Goal: Task Accomplishment & Management: Use online tool/utility

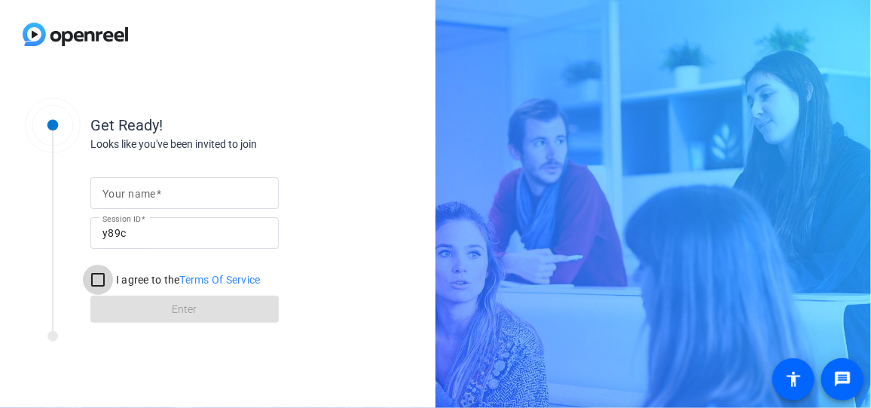
click at [111, 281] on input "I agree to the Terms Of Service" at bounding box center [98, 280] width 30 height 30
checkbox input "true"
click at [139, 197] on mat-label "Your name" at bounding box center [130, 194] width 54 height 12
click at [139, 197] on input "Your name" at bounding box center [185, 193] width 164 height 18
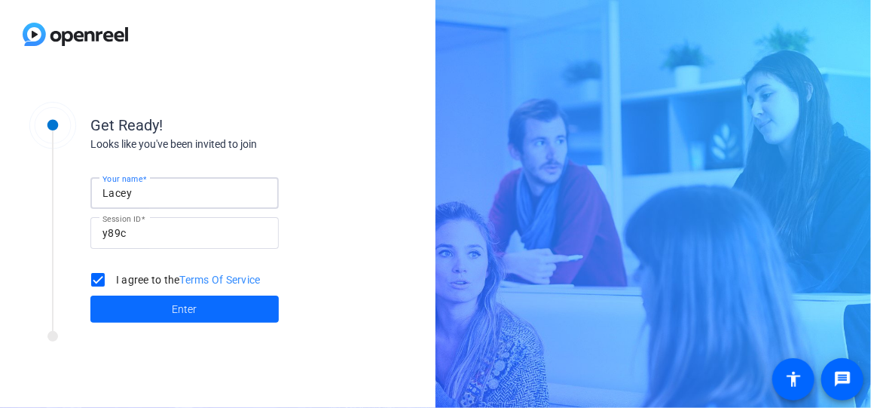
type input "Lacey"
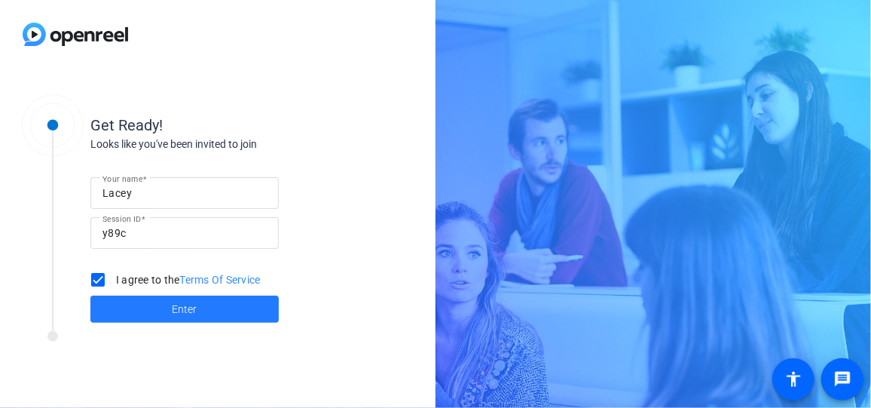
click at [163, 306] on span at bounding box center [184, 309] width 188 height 36
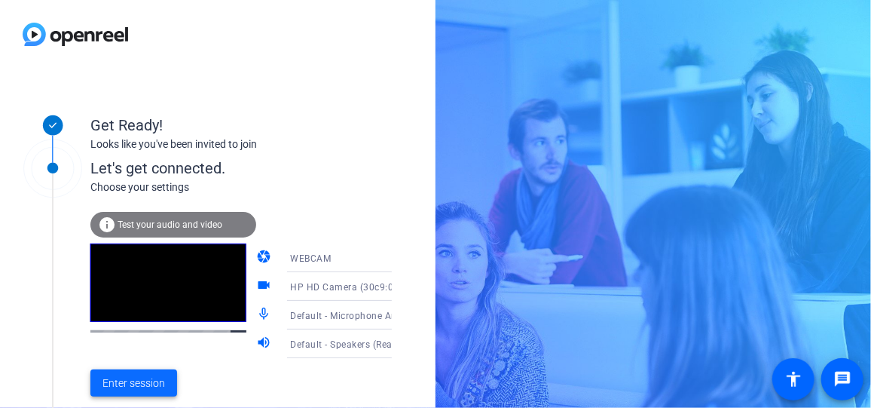
click at [130, 386] on span "Enter session" at bounding box center [134, 383] width 63 height 16
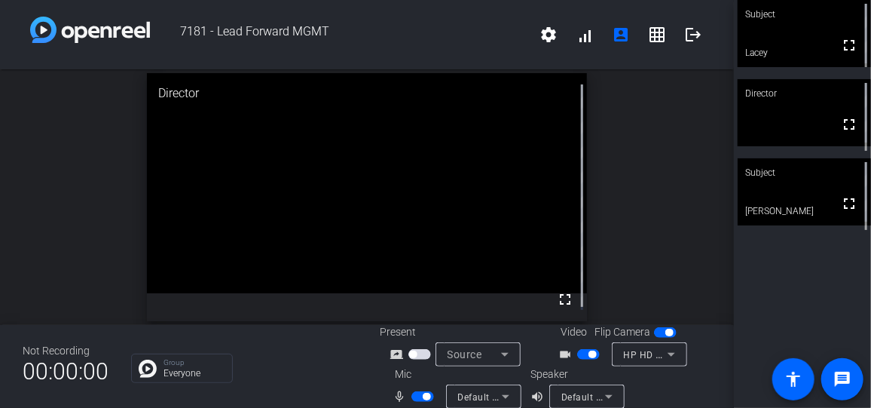
click at [589, 357] on span "button" at bounding box center [593, 354] width 8 height 8
click at [424, 394] on span "button" at bounding box center [427, 397] width 8 height 8
click at [578, 354] on span "button" at bounding box center [582, 354] width 8 height 8
click at [416, 395] on span "button" at bounding box center [416, 397] width 8 height 8
click at [427, 393] on span "button" at bounding box center [427, 397] width 8 height 8
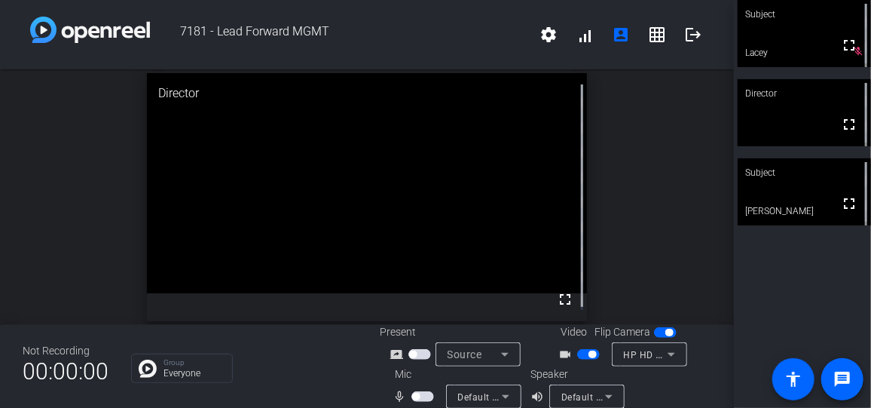
click at [589, 357] on span "button" at bounding box center [593, 354] width 8 height 8
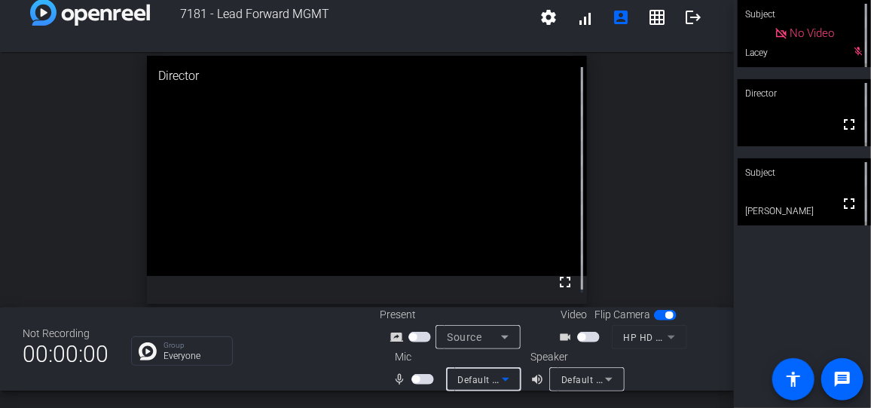
click at [502, 382] on icon at bounding box center [506, 379] width 18 height 18
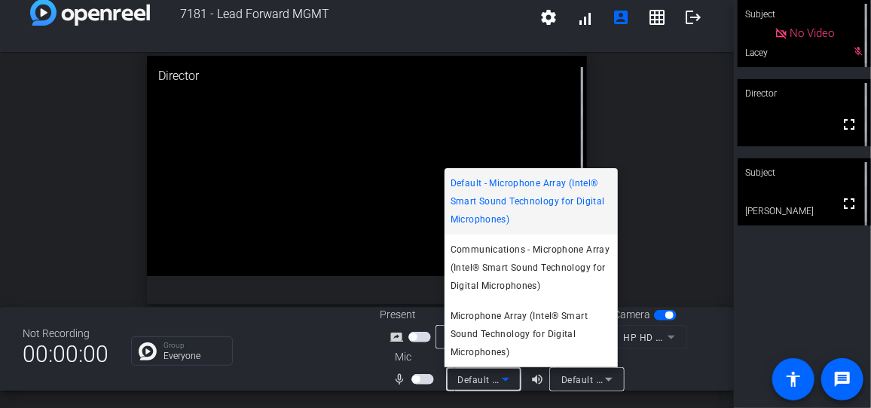
click at [323, 361] on div at bounding box center [435, 204] width 871 height 408
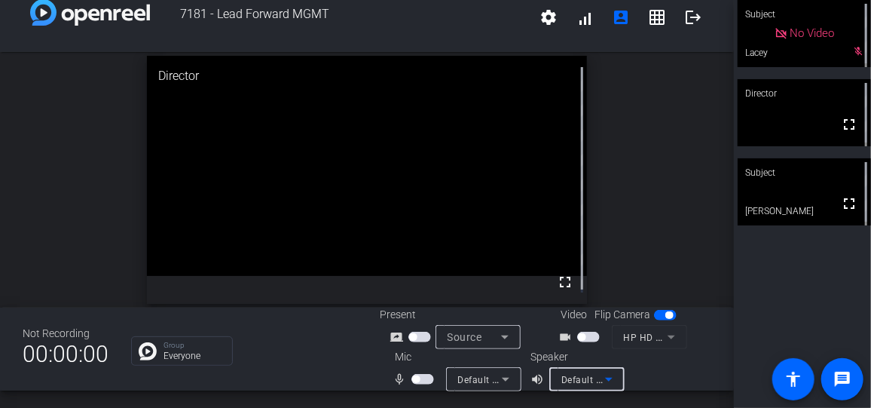
click at [618, 382] on icon at bounding box center [609, 379] width 18 height 18
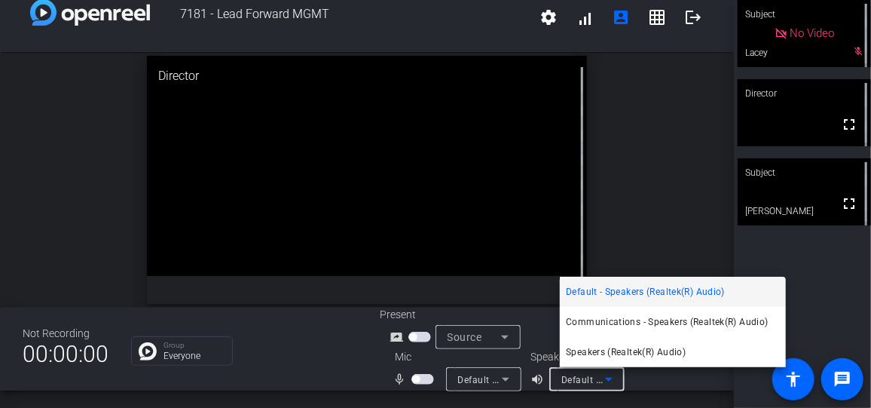
click at [328, 390] on div at bounding box center [435, 204] width 871 height 408
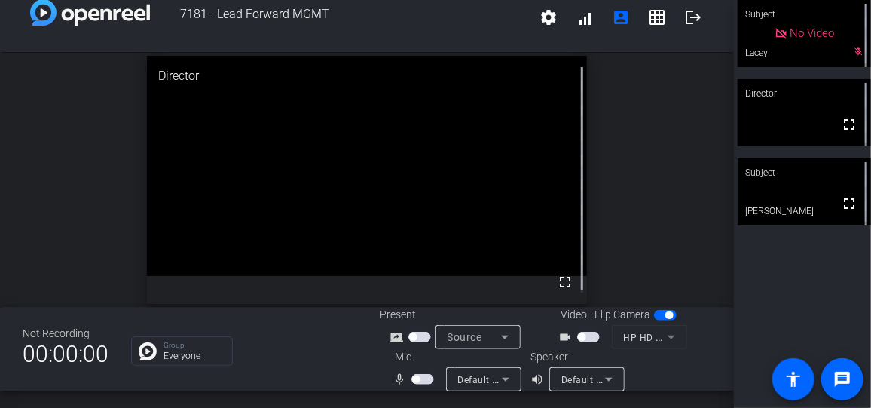
click at [578, 335] on span "button" at bounding box center [582, 337] width 8 height 8
click at [577, 335] on span "button" at bounding box center [588, 337] width 23 height 11
drag, startPoint x: 577, startPoint y: 336, endPoint x: 532, endPoint y: 328, distance: 45.2
click at [532, 329] on div "Present screen_share_outline Source Video Flip Camera videocam_outline HP HD Ca…" at bounding box center [546, 349] width 332 height 84
click at [578, 335] on span "button" at bounding box center [582, 337] width 8 height 8
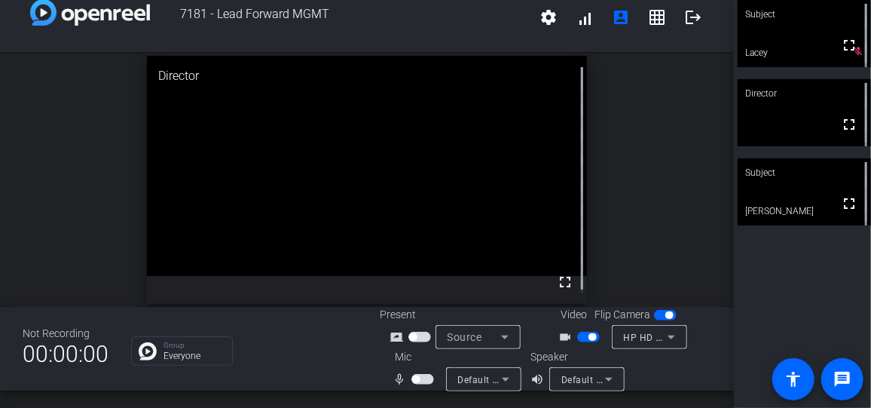
click at [414, 381] on span "button" at bounding box center [416, 379] width 8 height 8
